Goal: Use online tool/utility: Utilize a website feature to perform a specific function

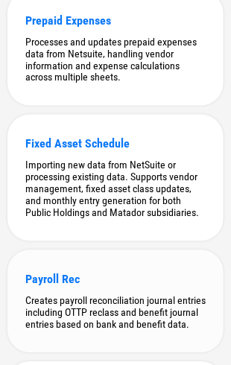
scroll to position [298, 0]
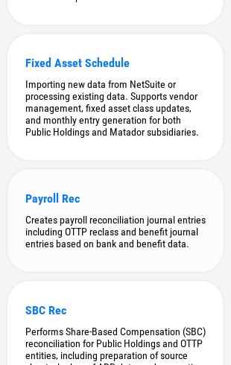
click at [134, 233] on div "Creates payroll reconciliation journal entries including OTTP reclass and benef…" at bounding box center [115, 232] width 180 height 36
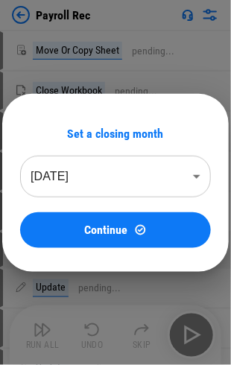
click at [130, 181] on body "Payroll Rec Move Or Copy Sheet pending... Close Workbook pending... Update pend…" at bounding box center [115, 182] width 231 height 365
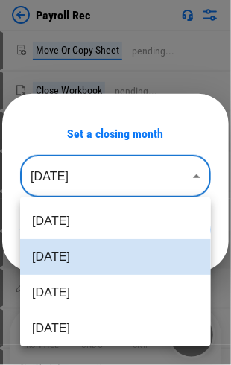
click at [119, 221] on li "Aug 2025" at bounding box center [115, 221] width 191 height 36
type input "********"
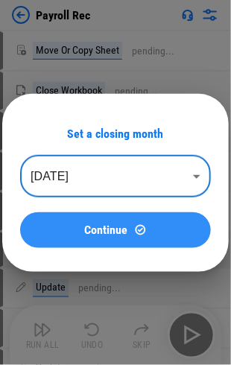
click at [131, 233] on div "Continue" at bounding box center [115, 230] width 155 height 13
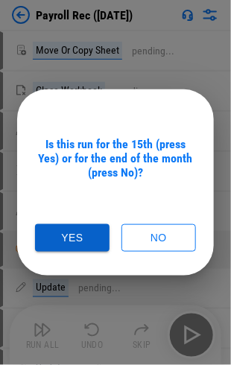
click at [90, 244] on button "Yes" at bounding box center [72, 238] width 75 height 28
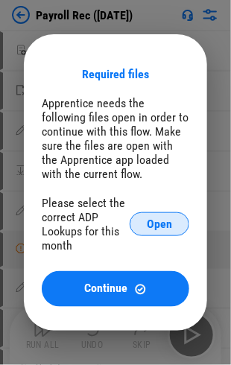
click at [154, 230] on span "Open" at bounding box center [159, 224] width 25 height 12
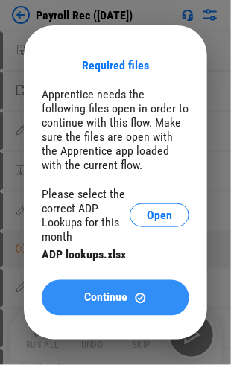
click at [119, 295] on span "Continue" at bounding box center [106, 298] width 43 height 12
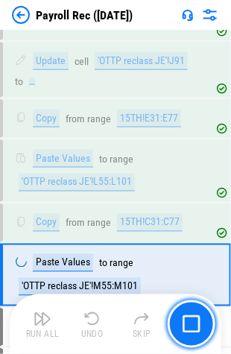
scroll to position [3635, 0]
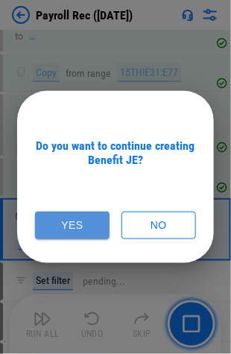
click at [72, 227] on button "Yes" at bounding box center [72, 226] width 75 height 28
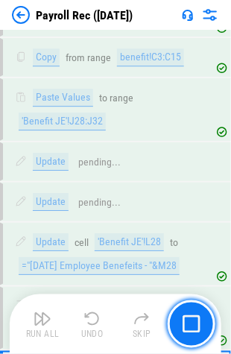
scroll to position [6782, 0]
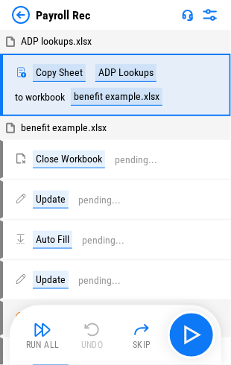
click at [48, 338] on img "button" at bounding box center [43, 330] width 18 height 18
